Goal: Task Accomplishment & Management: Manage account settings

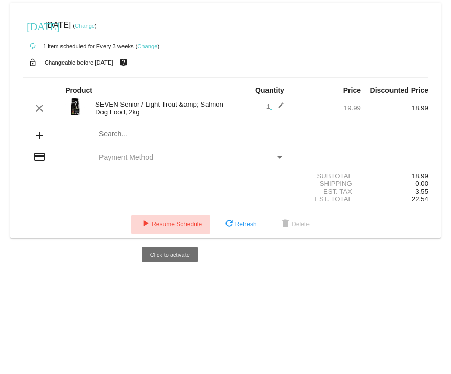
click at [174, 227] on span "play_arrow Resume Schedule" at bounding box center [170, 224] width 63 height 7
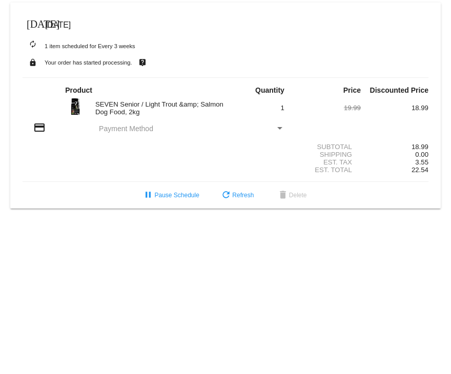
click at [138, 130] on span "Payment Method" at bounding box center [126, 129] width 54 height 8
click at [281, 129] on div "Payment Method" at bounding box center [279, 128] width 5 height 3
click at [42, 129] on mat-icon "credit_card" at bounding box center [39, 127] width 12 height 12
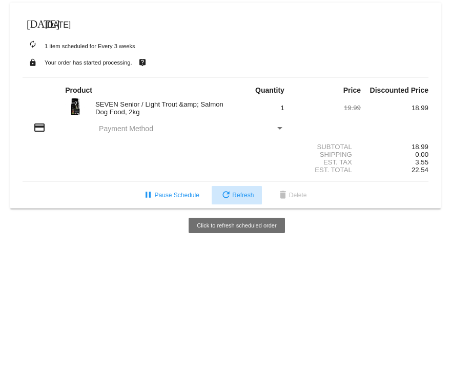
click at [238, 197] on span "refresh Refresh" at bounding box center [237, 195] width 34 height 7
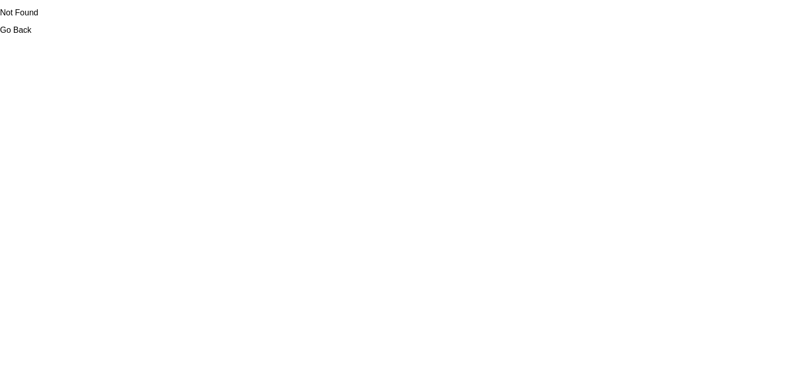
click at [18, 32] on link "Go Back" at bounding box center [15, 30] width 31 height 9
